Goal: Transaction & Acquisition: Download file/media

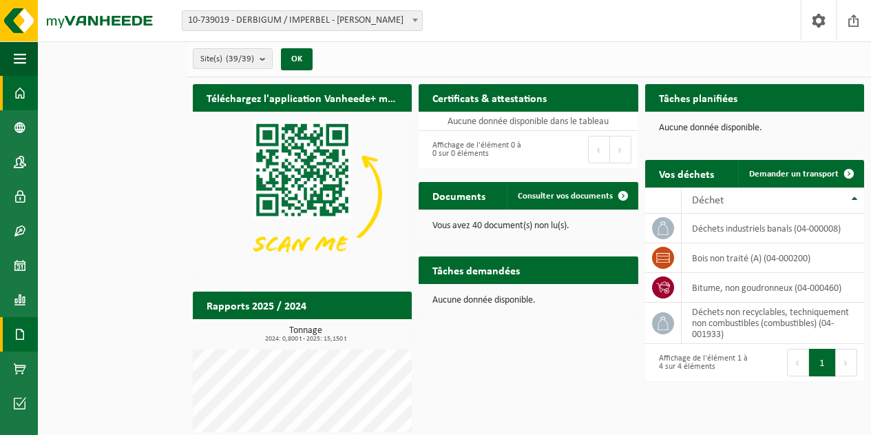
click at [16, 331] on span at bounding box center [20, 334] width 12 height 34
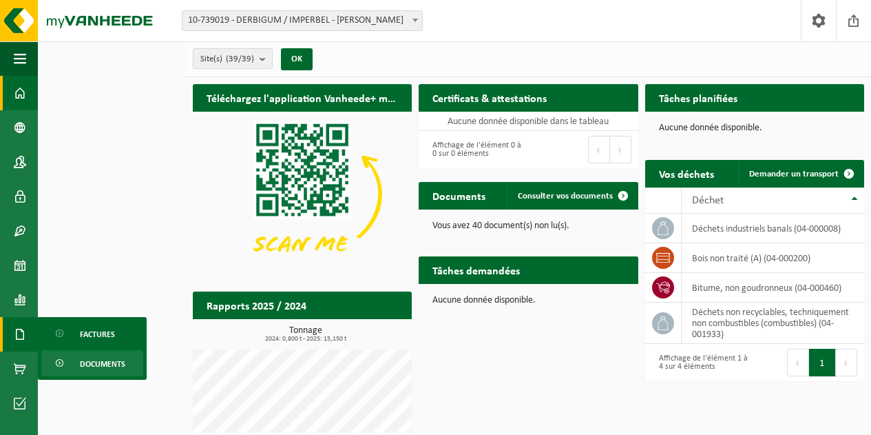
click at [83, 364] on span "Documents" at bounding box center [102, 364] width 45 height 26
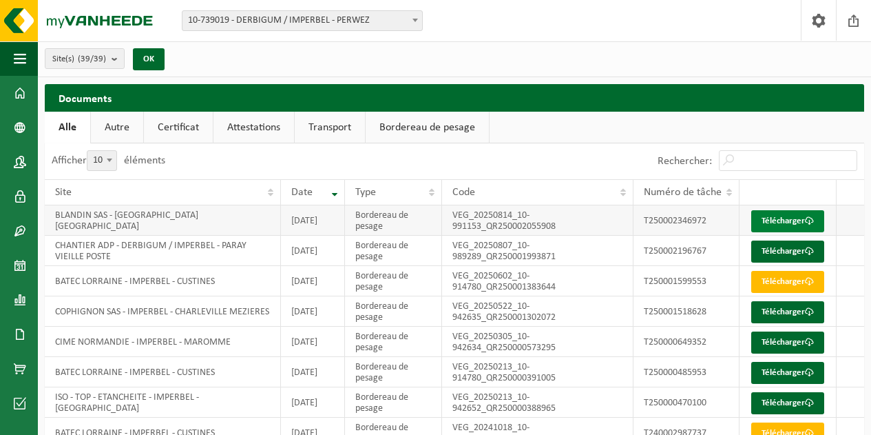
click at [805, 225] on span at bounding box center [809, 220] width 9 height 9
click at [785, 262] on link "Télécharger" at bounding box center [788, 251] width 73 height 22
click at [793, 293] on link "Télécharger" at bounding box center [788, 282] width 73 height 22
click at [791, 323] on link "Télécharger" at bounding box center [788, 312] width 73 height 22
click at [785, 353] on link "Télécharger" at bounding box center [788, 342] width 73 height 22
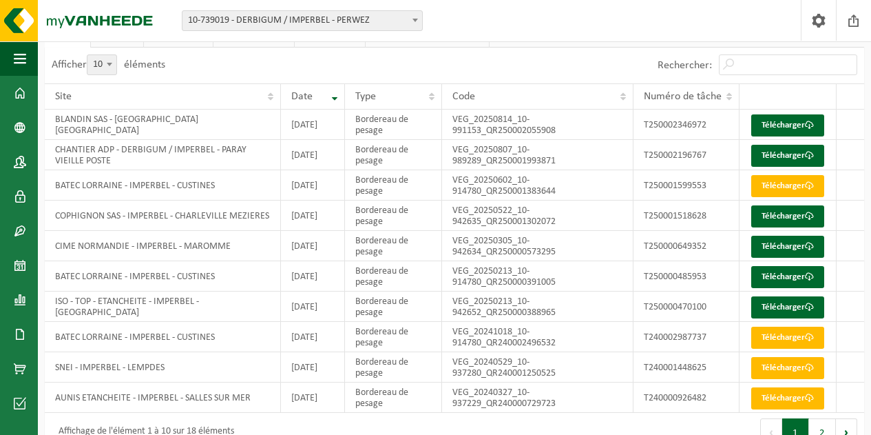
scroll to position [95, 0]
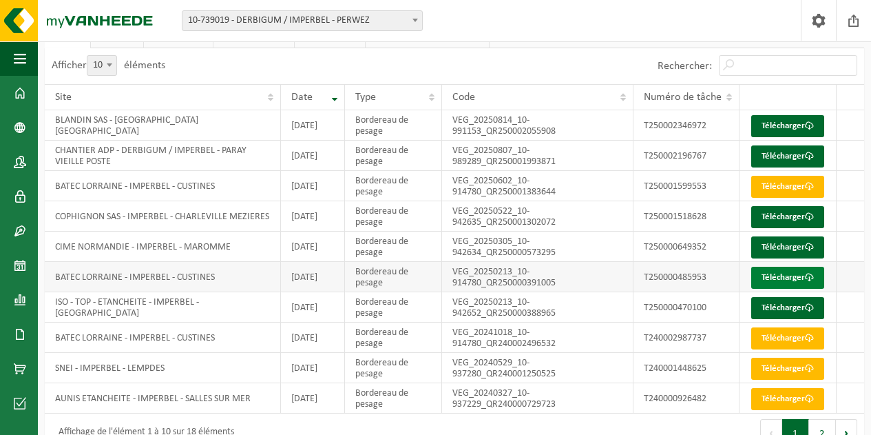
click at [791, 289] on link "Télécharger" at bounding box center [788, 278] width 73 height 22
click at [789, 319] on link "Télécharger" at bounding box center [788, 308] width 73 height 22
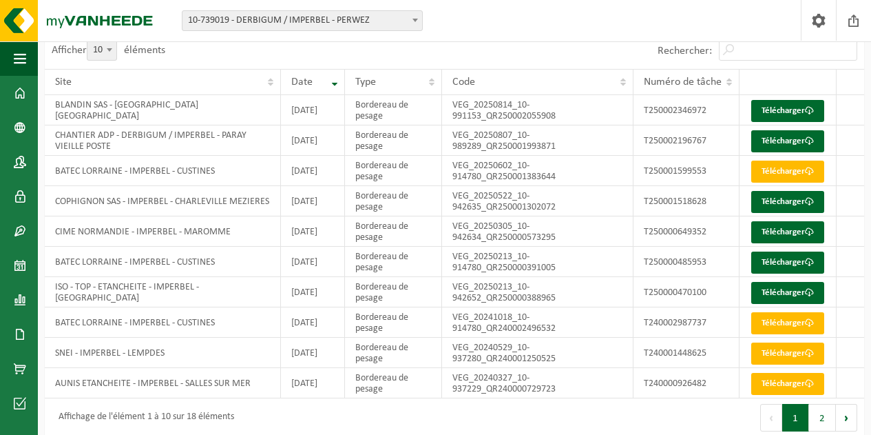
scroll to position [110, 0]
